Goal: Communication & Community: Answer question/provide support

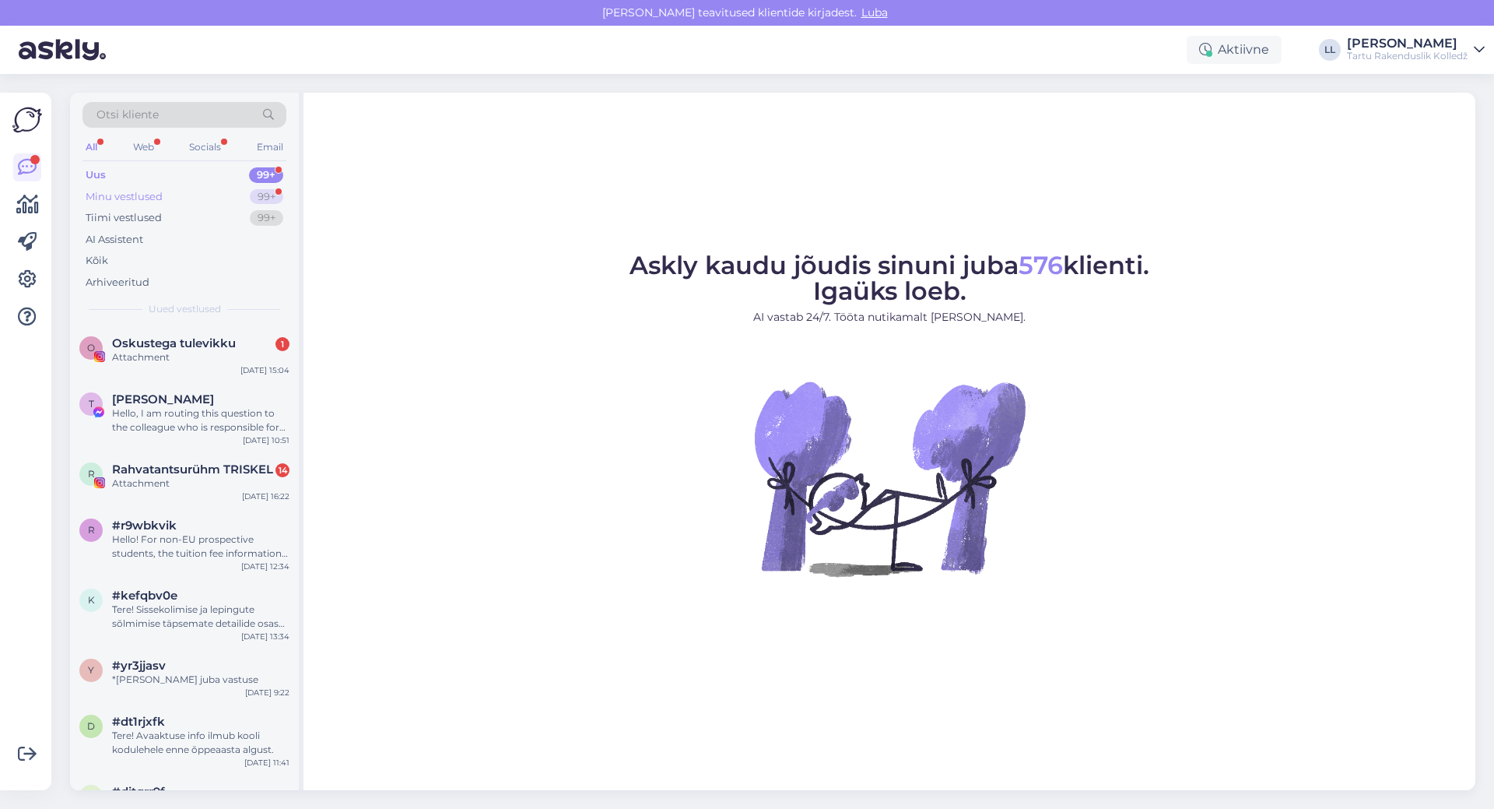
click at [104, 195] on div "Minu vestlused" at bounding box center [124, 197] width 77 height 16
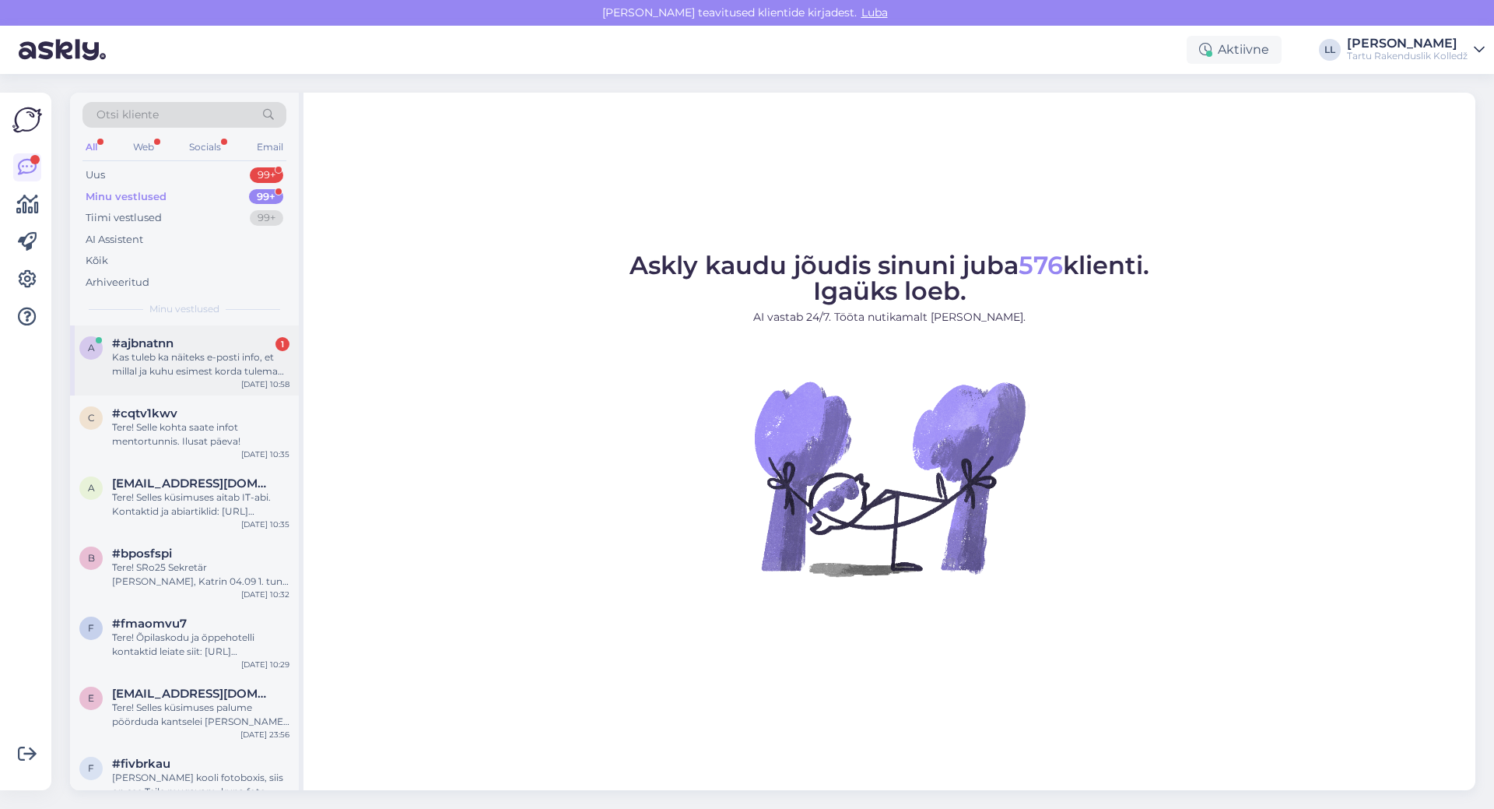
click at [155, 358] on div "Kas tuleb ka näiteks e-posti info, et millal ja kuhu esimest korda tulema peaks?" at bounding box center [200, 364] width 177 height 28
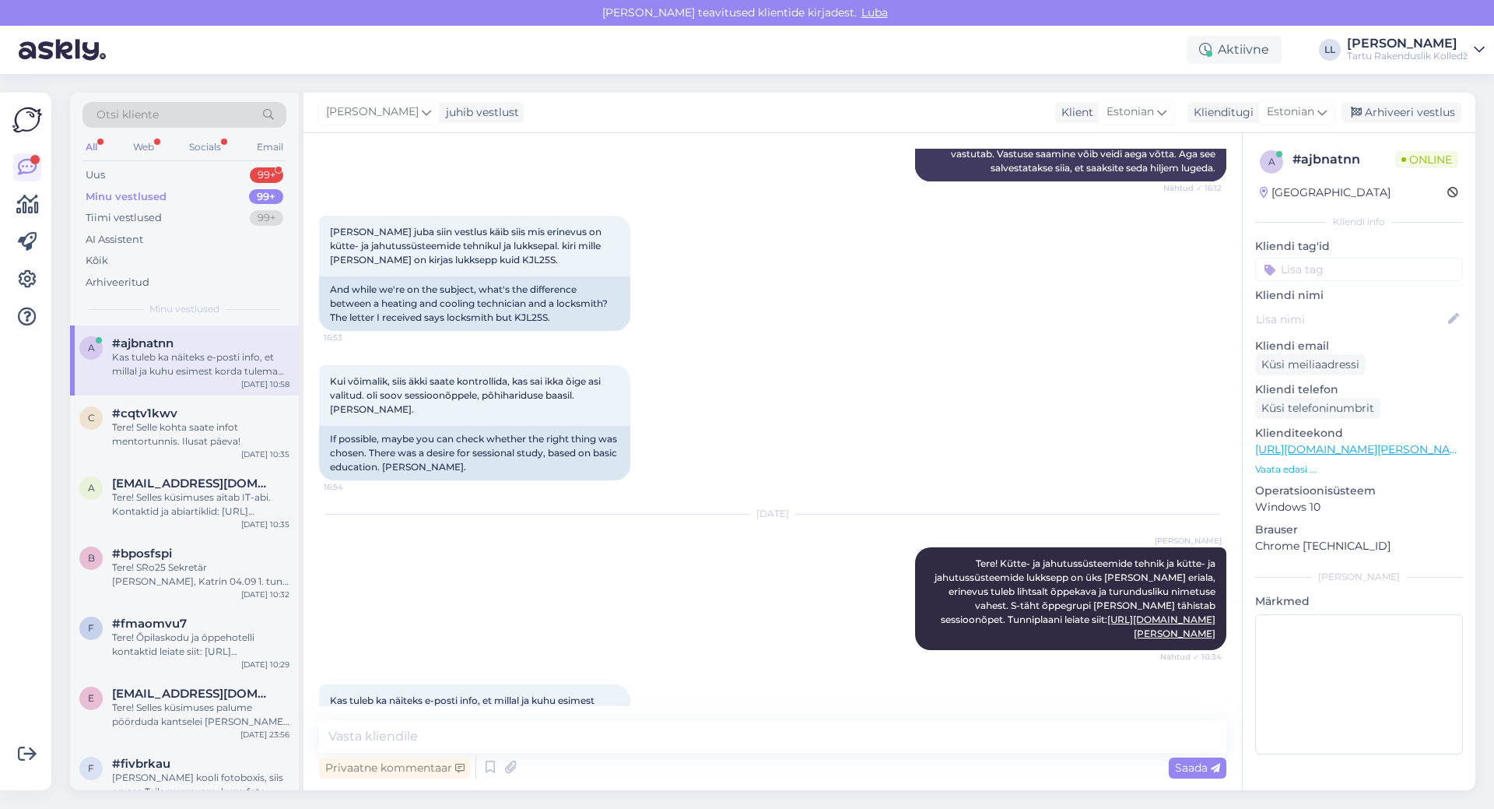
scroll to position [573, 0]
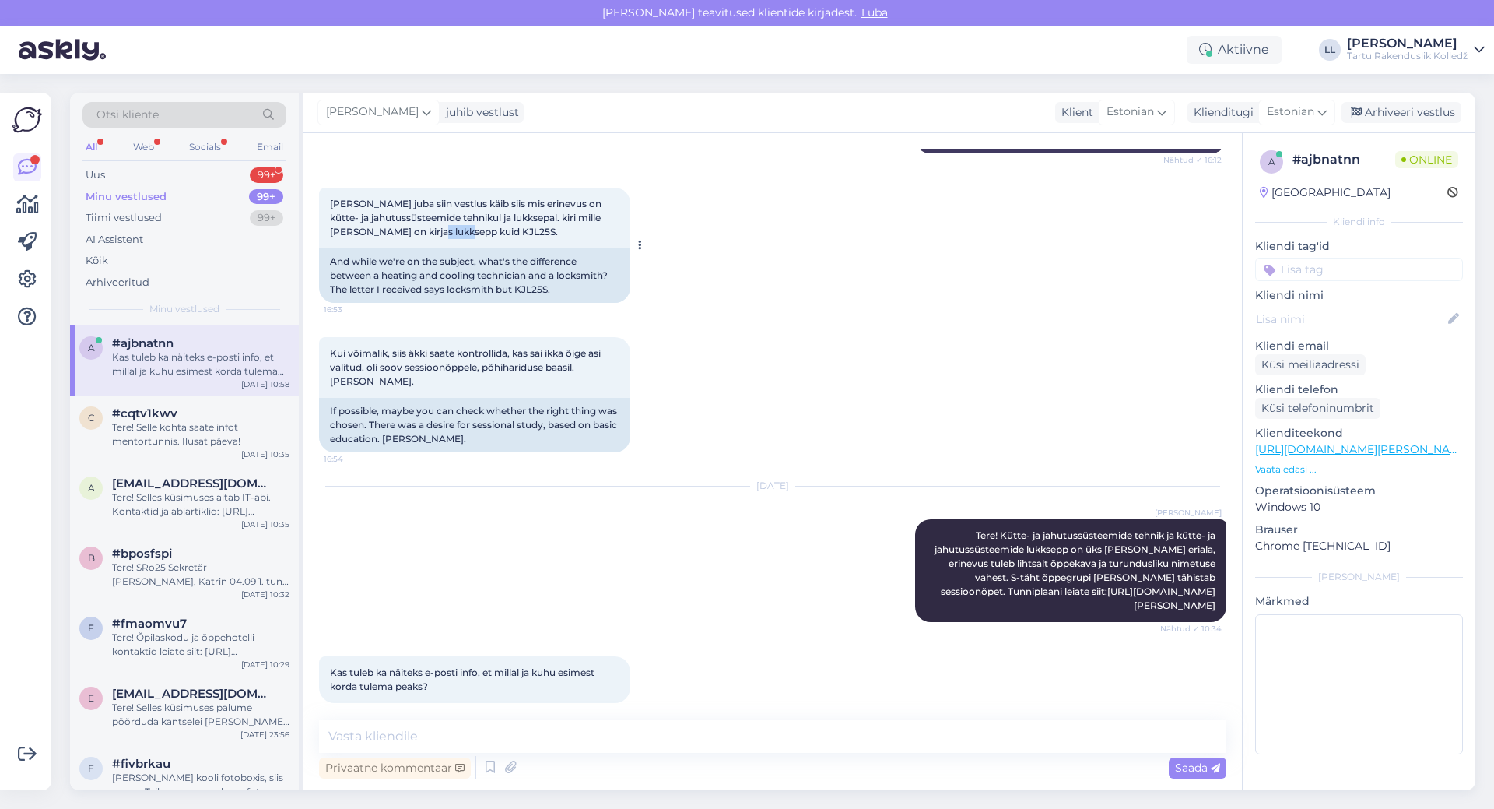
drag, startPoint x: 426, startPoint y: 234, endPoint x: 458, endPoint y: 234, distance: 32.7
click at [458, 234] on span "[PERSON_NAME] juba siin vestlus käib siis mis erinevus on kütte- ja jahutussüst…" at bounding box center [467, 218] width 274 height 40
click at [370, 730] on textarea at bounding box center [773, 736] width 908 height 33
paste textarea "[URL][DOMAIN_NAME]"
type textarea "Kõik esimeste kursuste mentortundide [PERSON_NAME] leiate siit: [URL][DOMAIN_NA…"
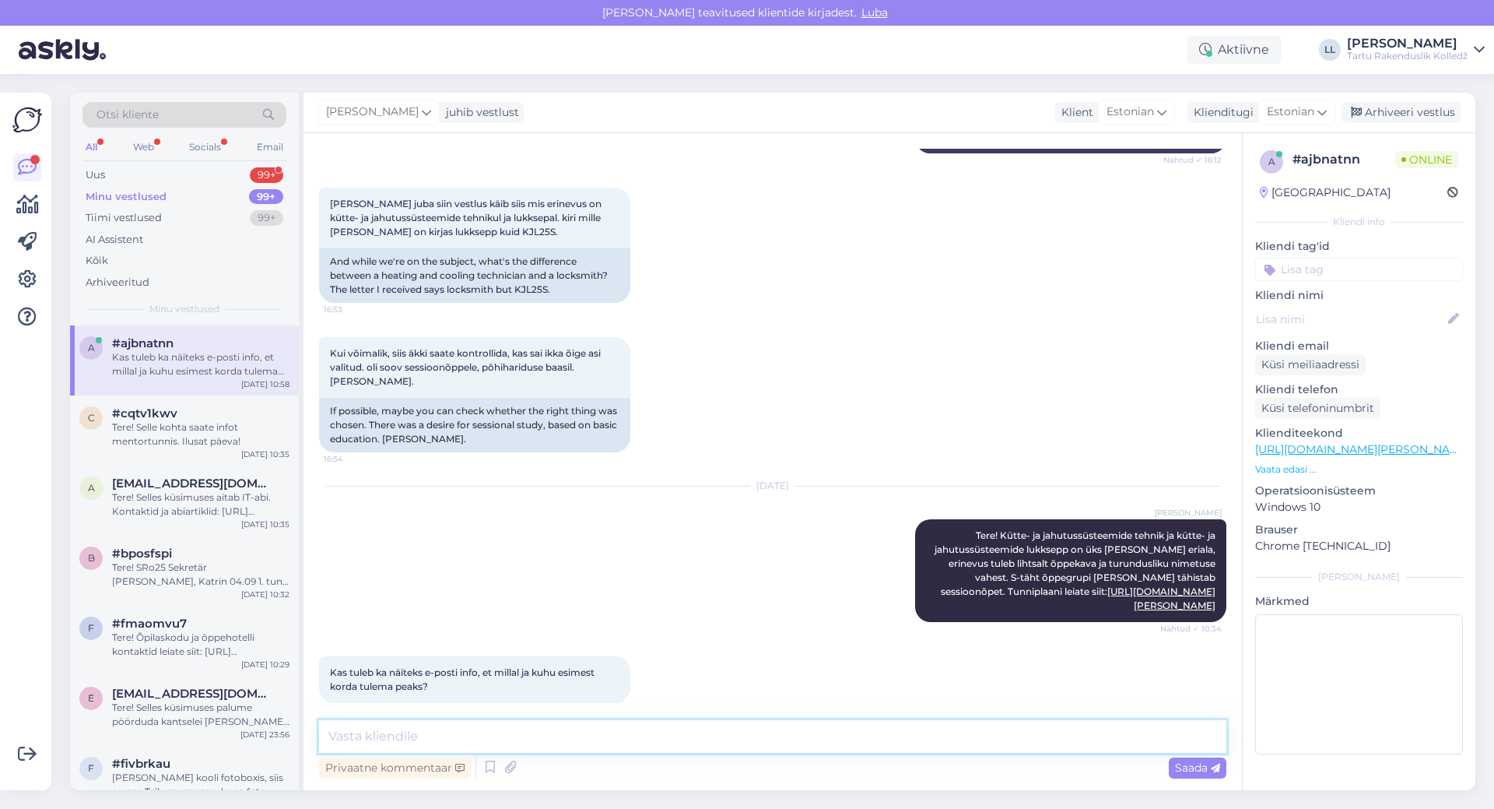
scroll to position [654, 0]
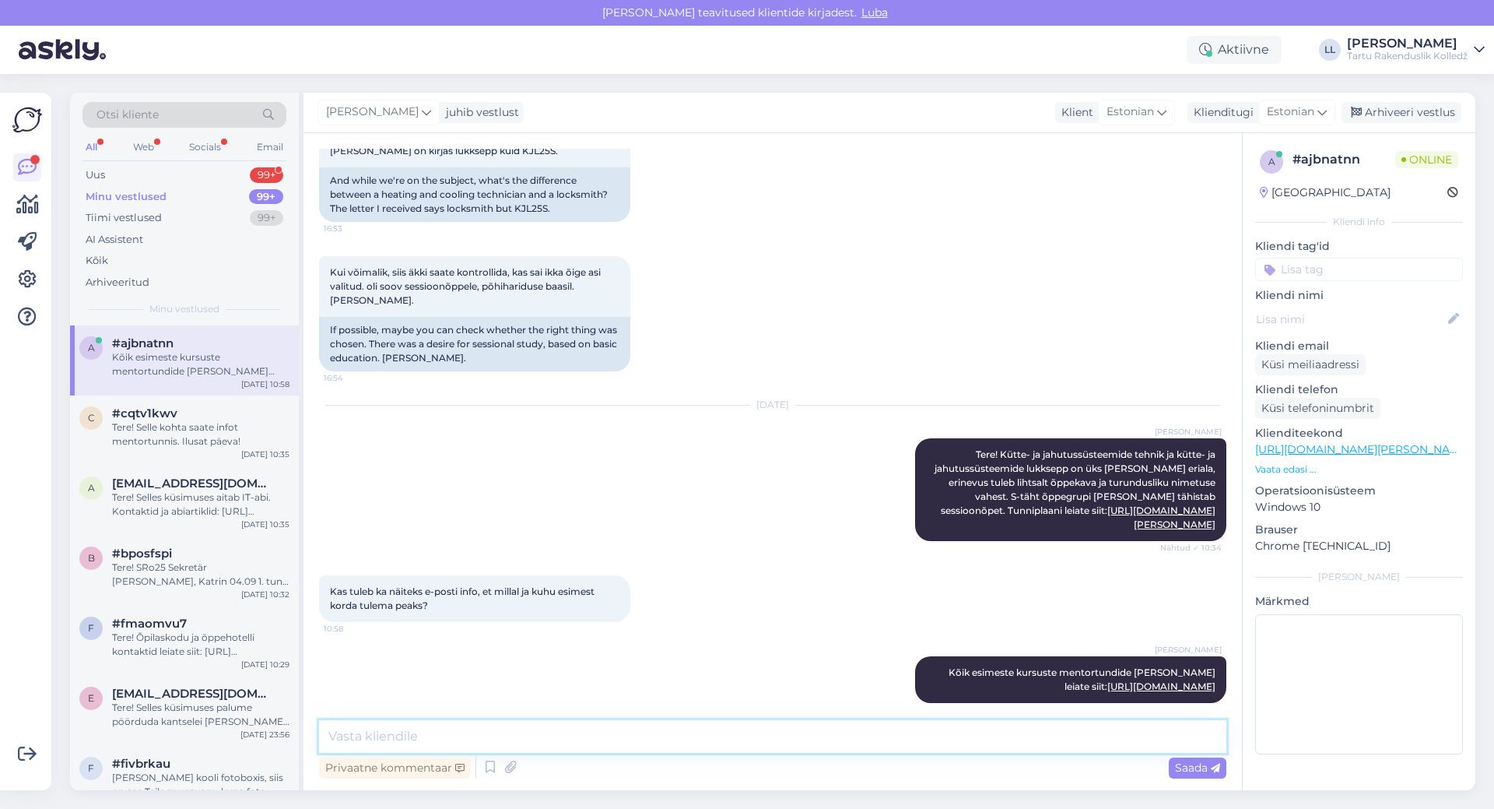
click at [643, 744] on textarea at bounding box center [773, 736] width 908 height 33
click at [648, 738] on textarea at bounding box center [773, 736] width 908 height 33
click at [703, 743] on textarea at bounding box center [773, 736] width 908 height 33
click at [946, 745] on textarea at bounding box center [773, 736] width 908 height 33
type textarea "a"
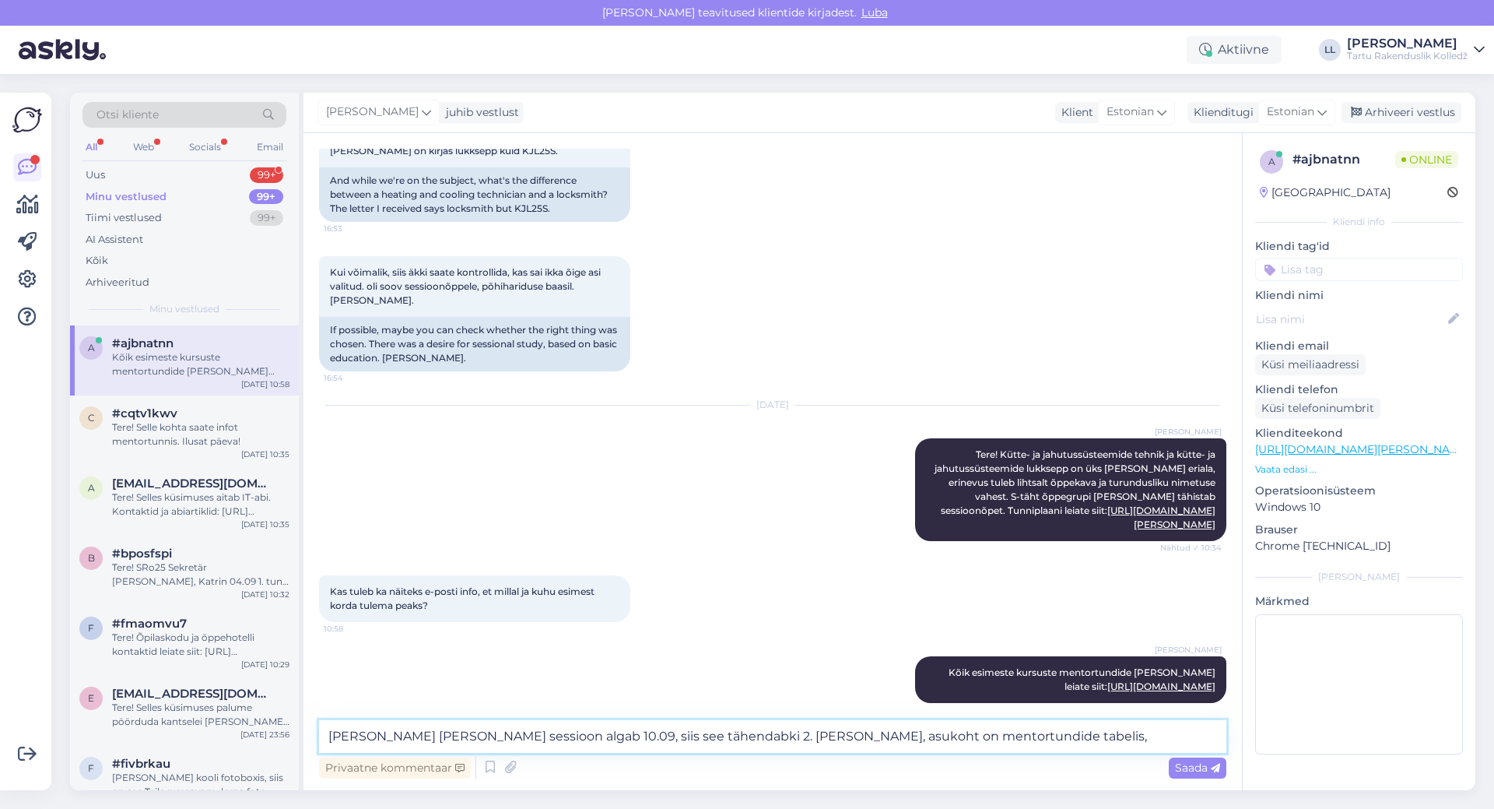
type textarea "[PERSON_NAME] [PERSON_NAME] sessioon algab 10.09, siis see tähendabki 2. [PERSO…"
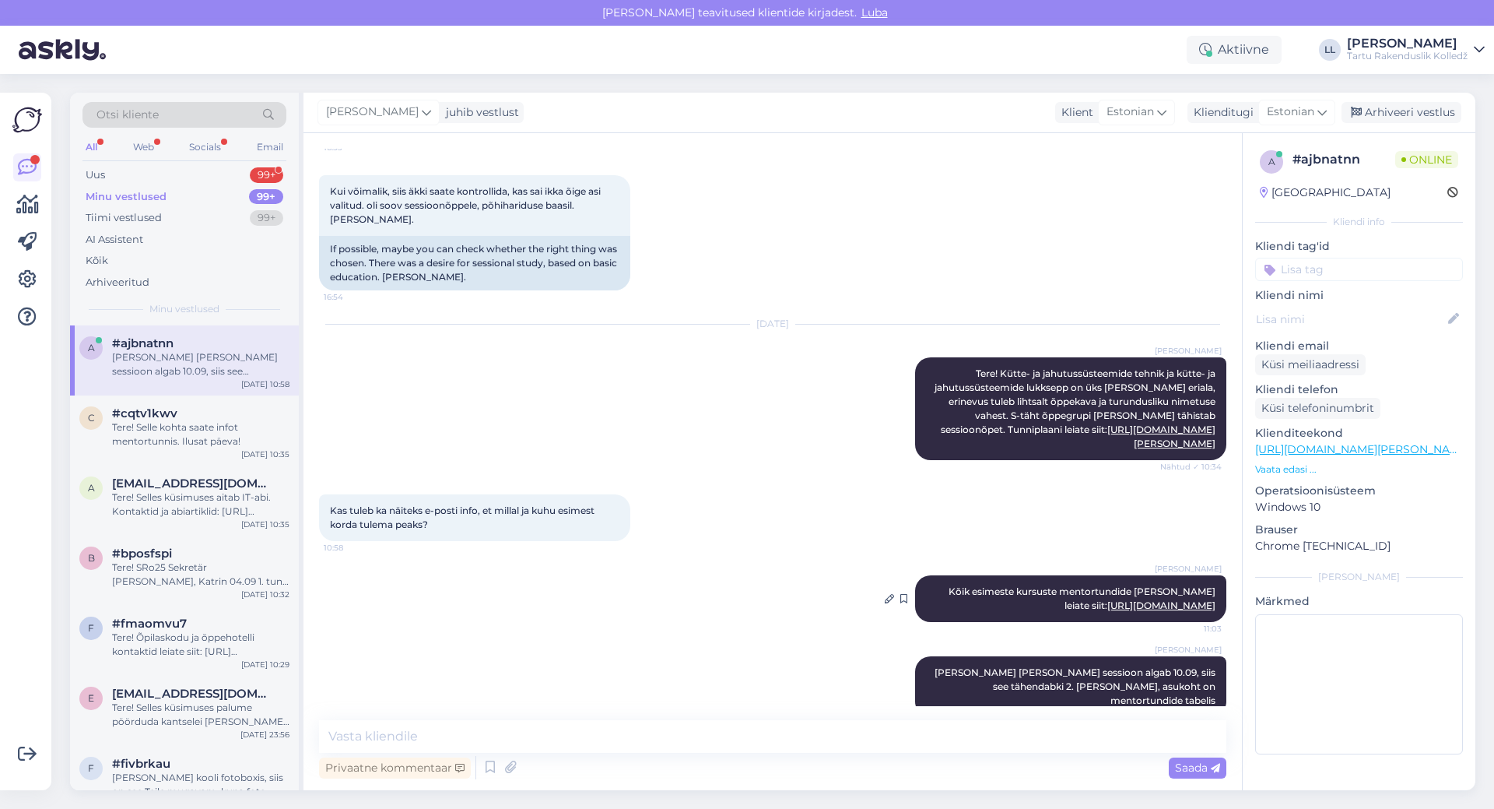
drag, startPoint x: 964, startPoint y: 595, endPoint x: 1205, endPoint y: 599, distance: 241.3
click at [1205, 599] on div "[PERSON_NAME] Kõik esimeste kursuste mentortundide [PERSON_NAME] leiate siit: […" at bounding box center [1070, 598] width 311 height 47
copy link "[URL][DOMAIN_NAME]"
click at [900, 735] on textarea at bounding box center [773, 736] width 908 height 33
paste textarea "[URL][DOMAIN_NAME]"
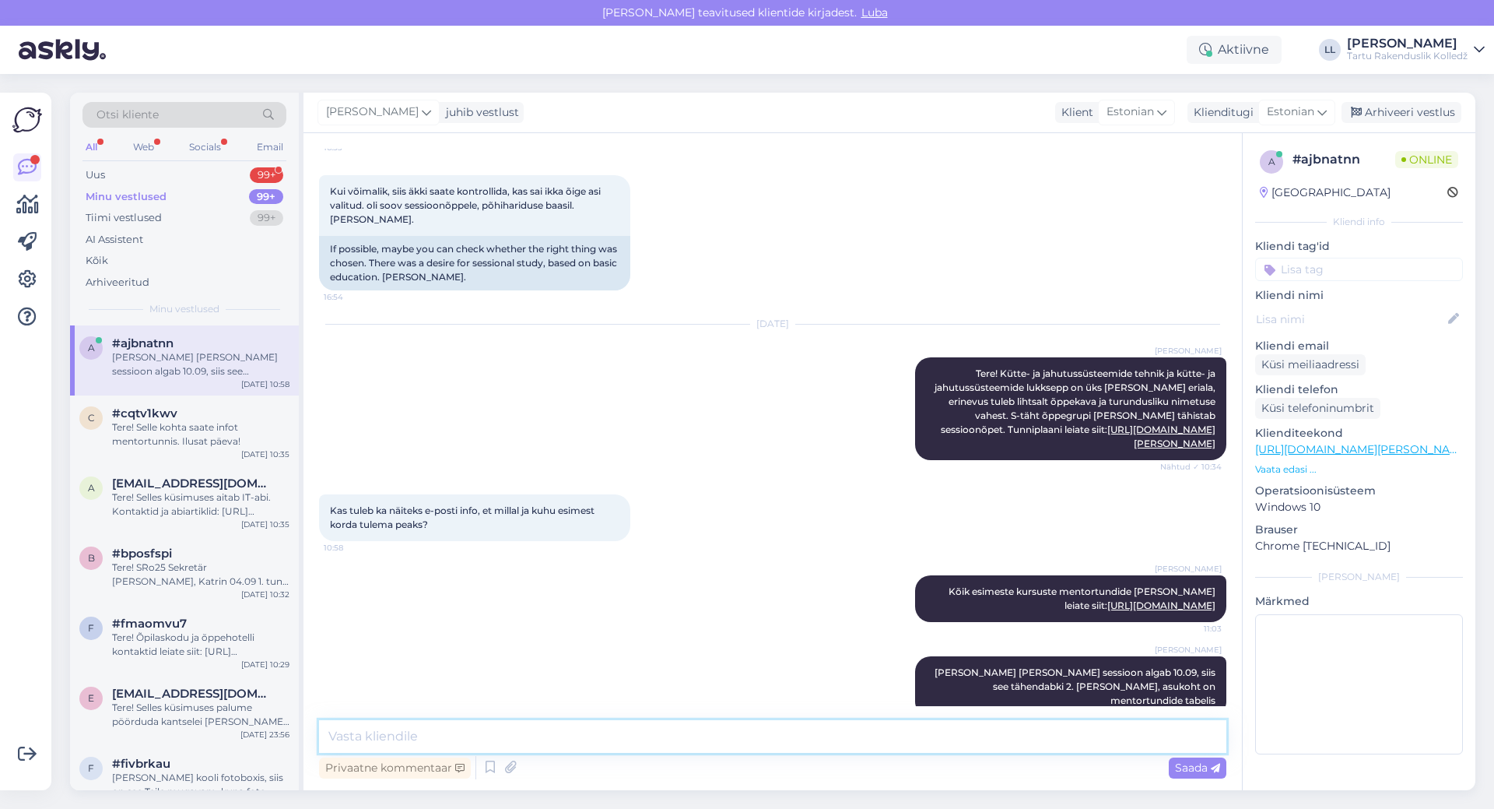
type textarea "[URL][DOMAIN_NAME]"
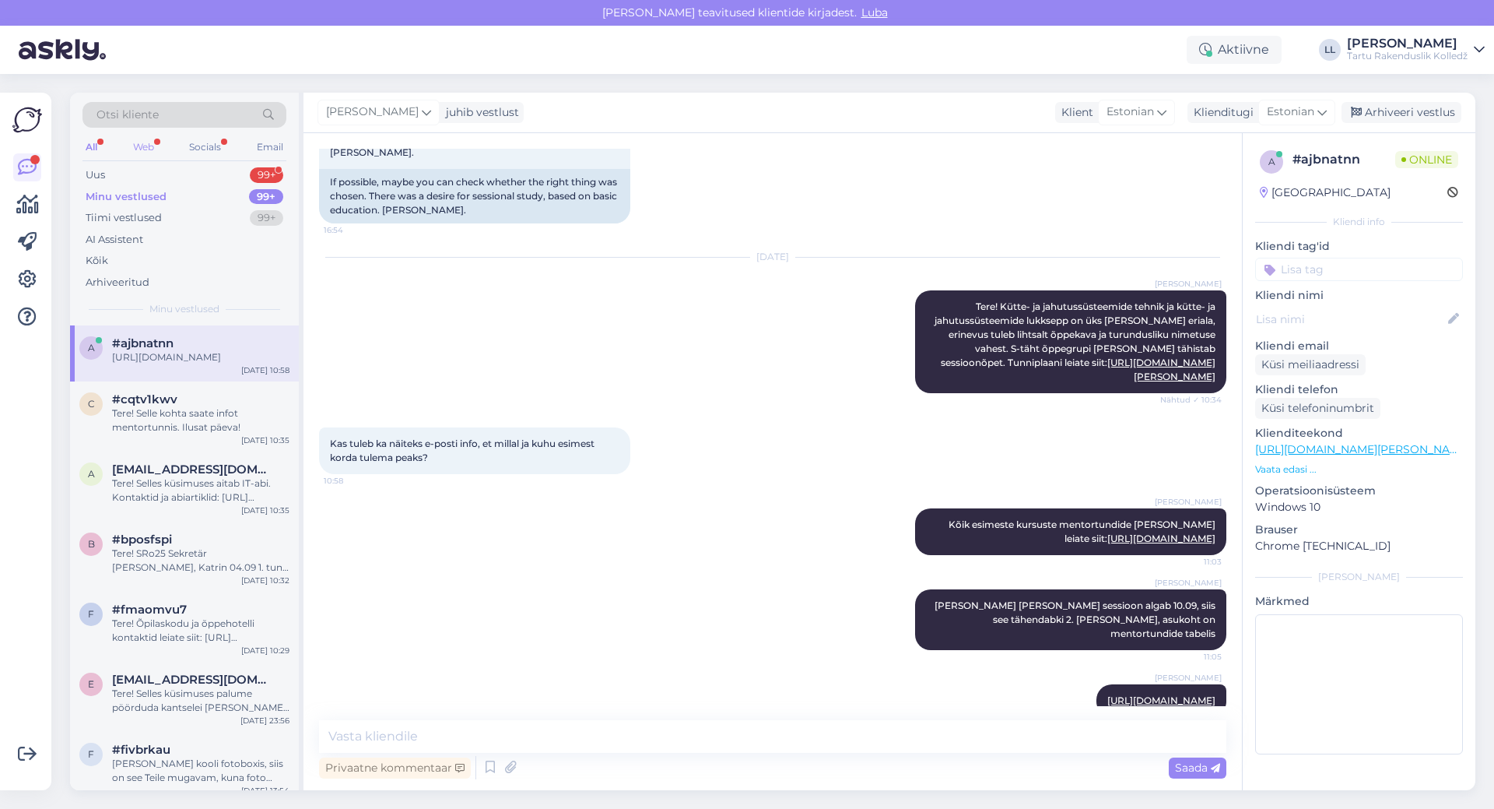
click at [137, 144] on div "Web" at bounding box center [143, 147] width 27 height 20
click at [138, 146] on div "Web" at bounding box center [143, 147] width 28 height 20
